Goal: Transaction & Acquisition: Purchase product/service

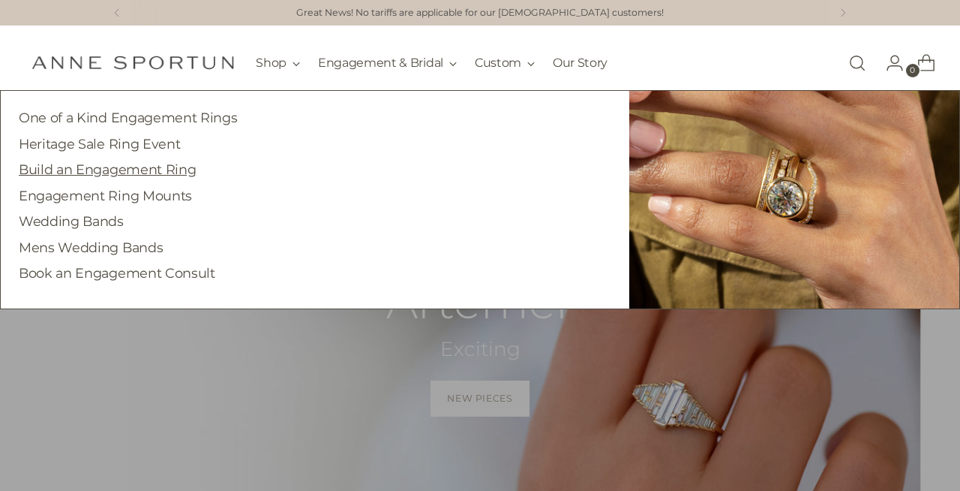
click at [166, 171] on link "Build an Engagement Ring" at bounding box center [107, 169] width 177 height 16
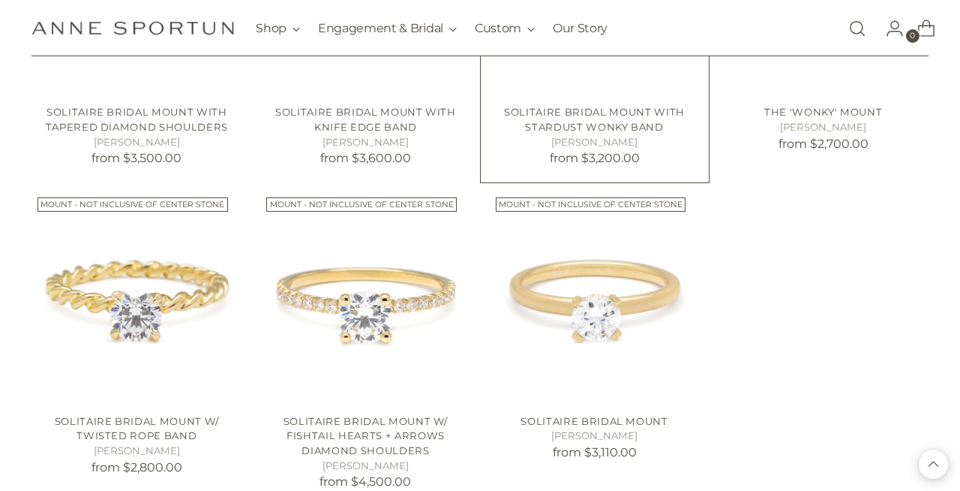
scroll to position [1181, 0]
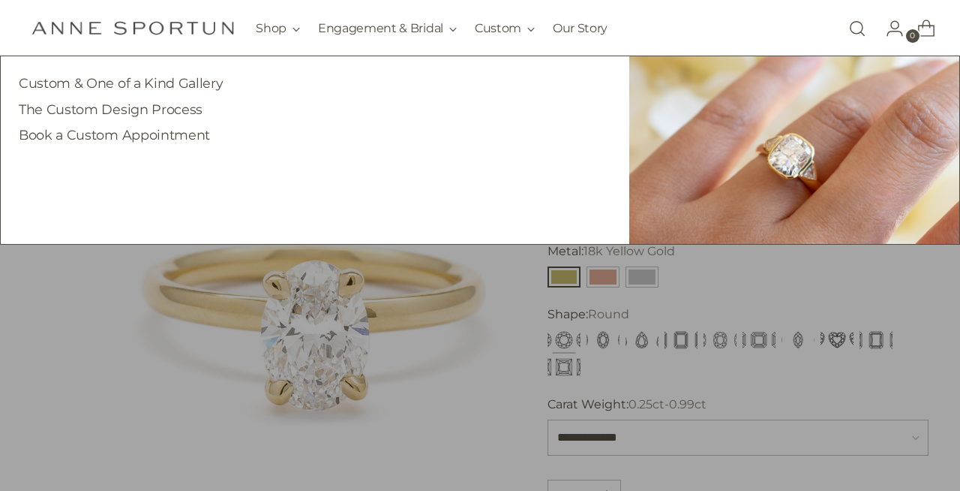
scroll to position [46, 0]
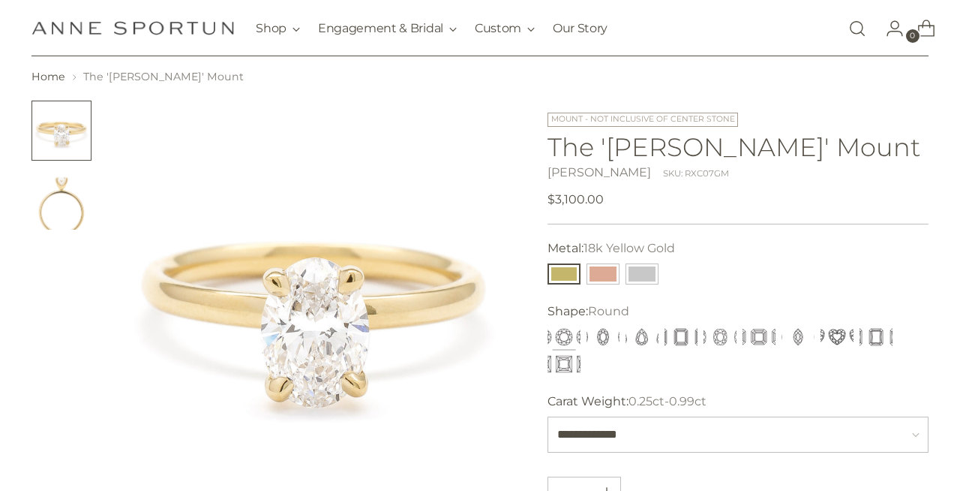
click at [86, 207] on img "Change image to image 2" at bounding box center [62, 200] width 60 height 60
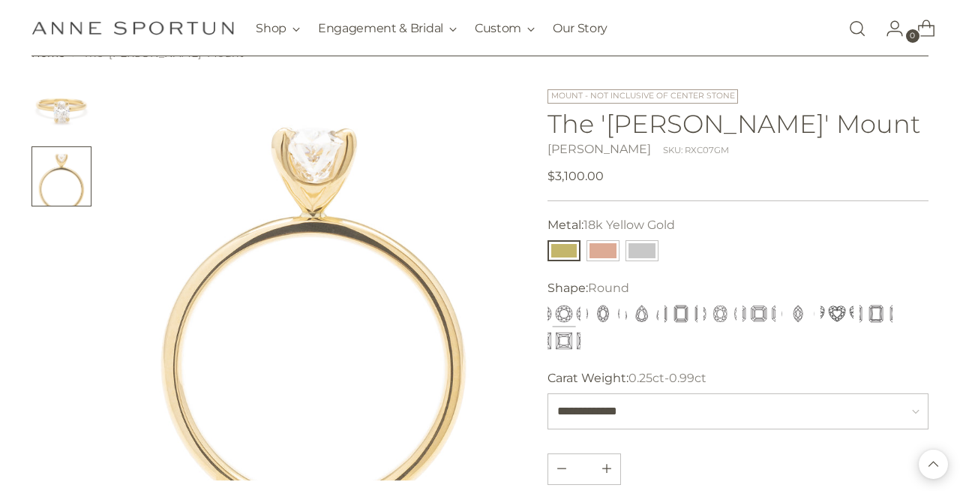
scroll to position [65, 0]
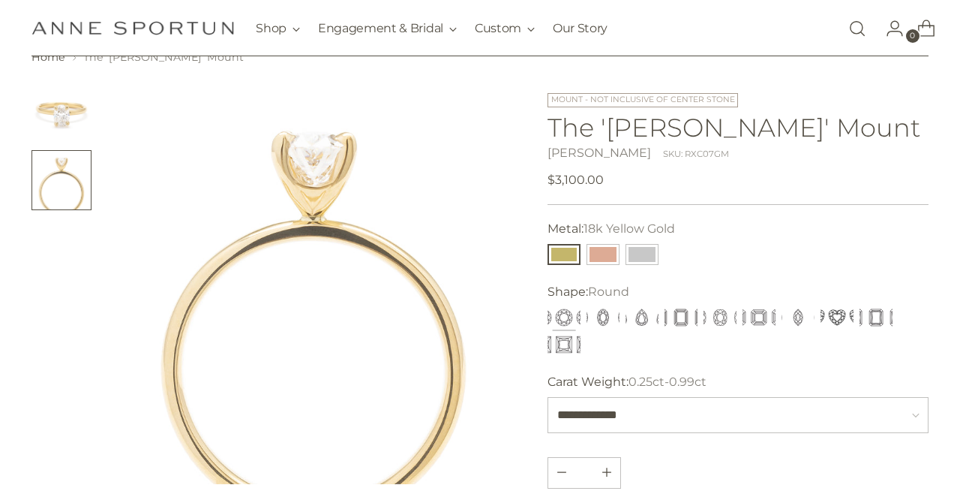
click at [303, 176] on img at bounding box center [315, 283] width 404 height 404
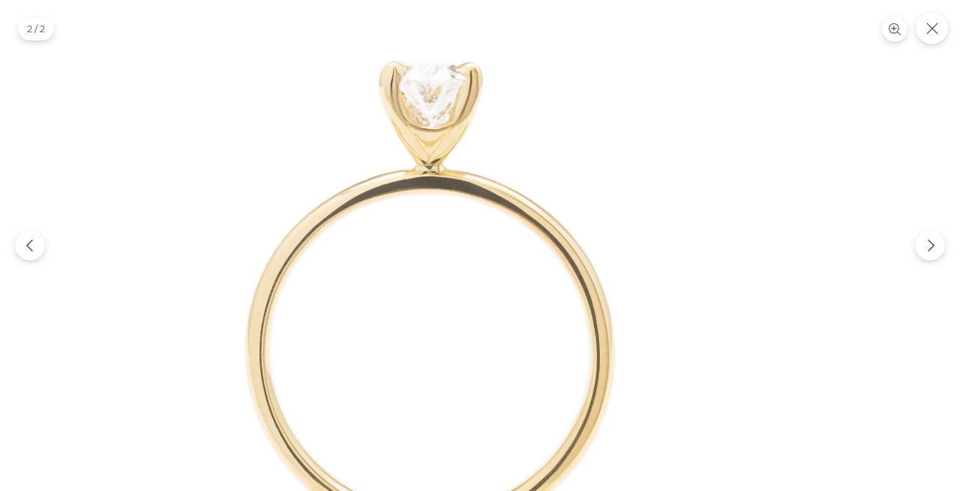
click at [364, 280] on img at bounding box center [431, 245] width 491 height 491
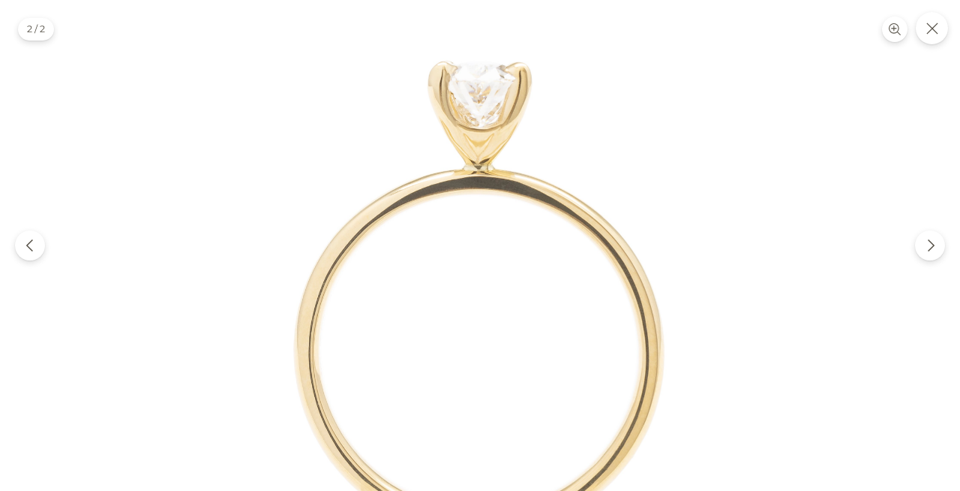
click at [637, 221] on img at bounding box center [480, 245] width 491 height 491
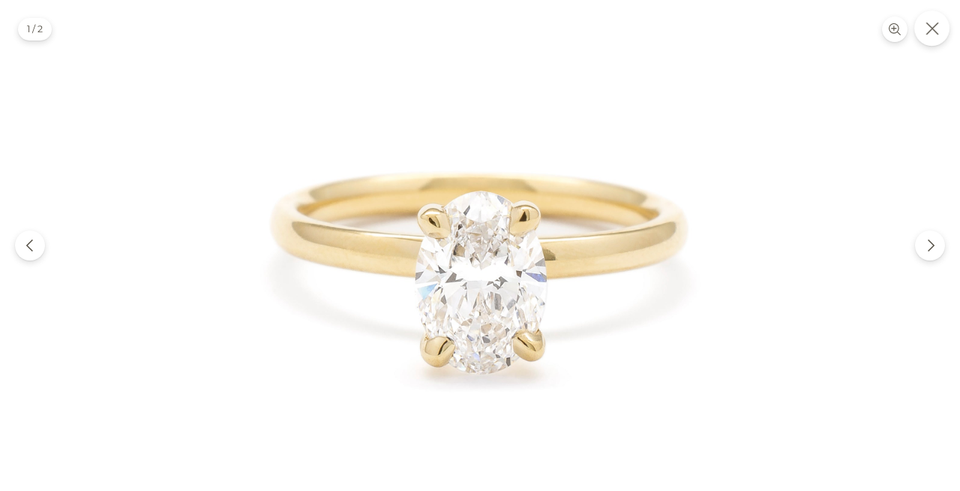
click at [934, 33] on icon "Close" at bounding box center [933, 29] width 14 height 14
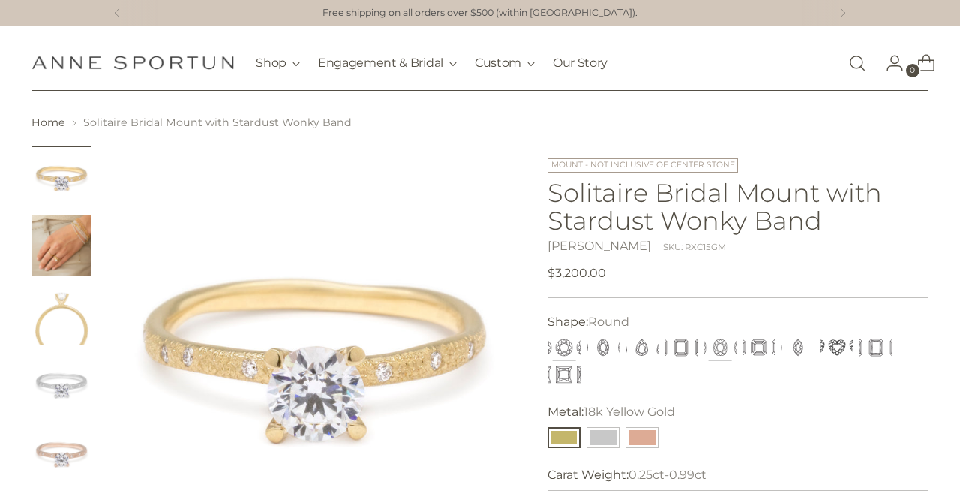
click at [725, 344] on button "Cushion" at bounding box center [720, 347] width 33 height 21
click at [602, 350] on button "Oval" at bounding box center [603, 347] width 33 height 21
click at [74, 245] on img "Change image to image 2" at bounding box center [62, 245] width 60 height 60
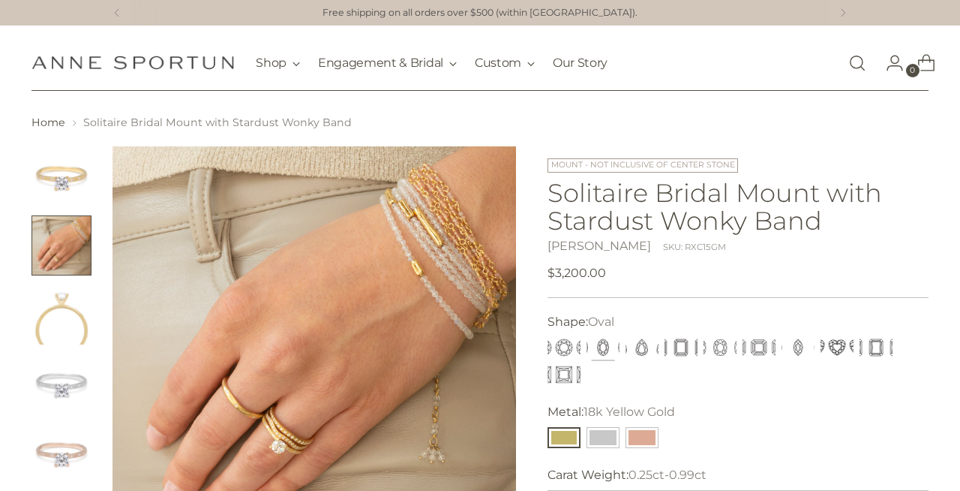
click at [65, 326] on img "Change image to image 3" at bounding box center [62, 314] width 60 height 60
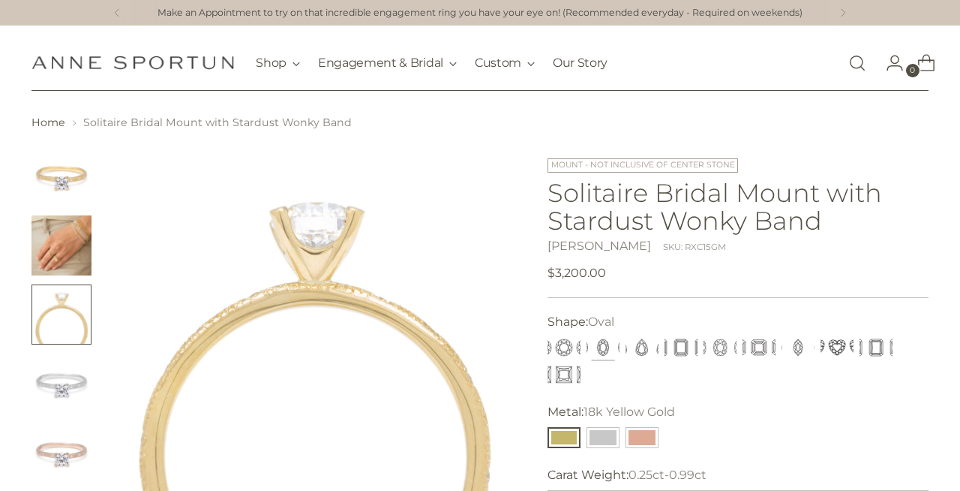
click at [60, 409] on img "Change image to image 4" at bounding box center [62, 383] width 60 height 60
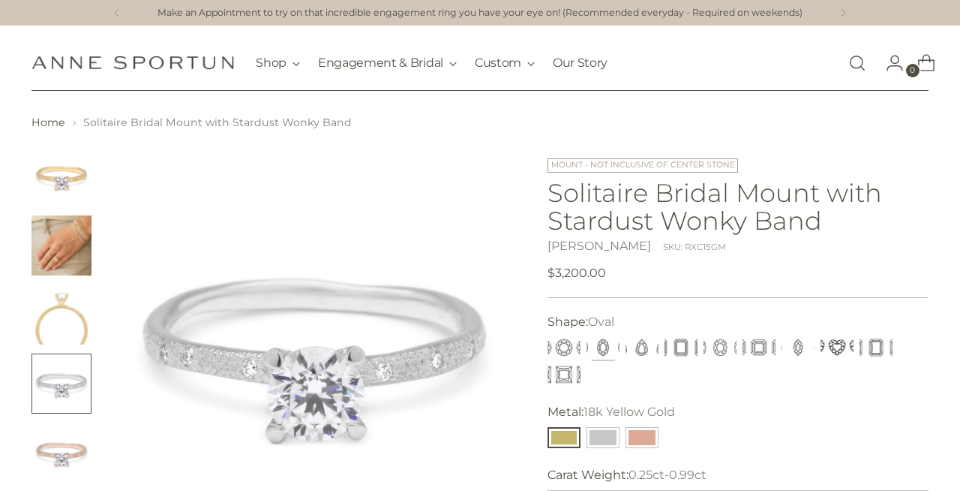
click at [61, 435] on img "Change image to image 5" at bounding box center [62, 452] width 60 height 60
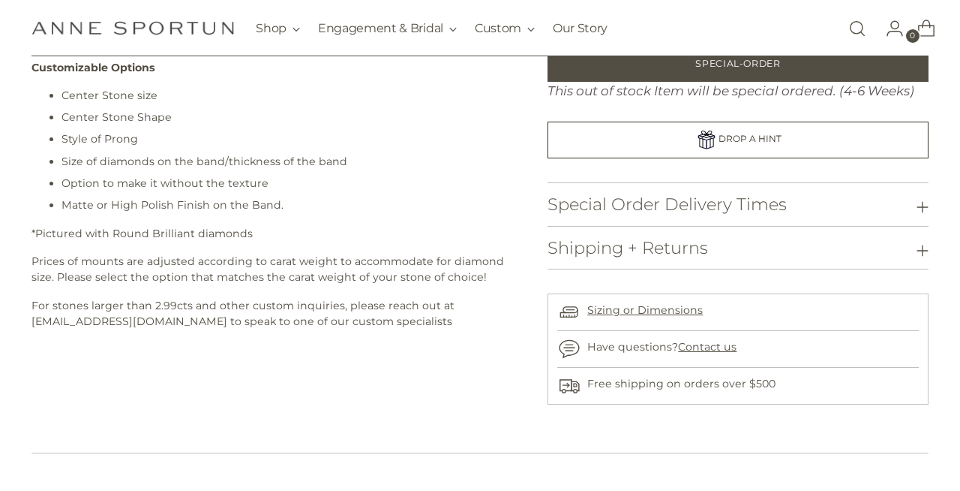
scroll to position [825, 0]
